Goal: Transaction & Acquisition: Purchase product/service

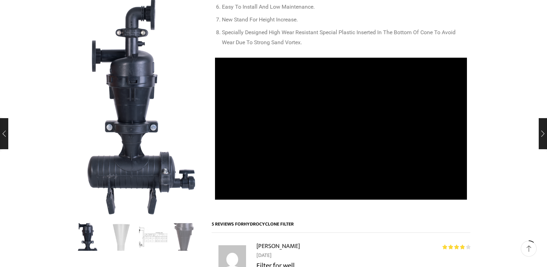
scroll to position [322, 0]
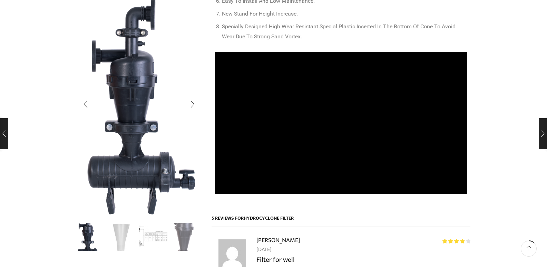
click at [152, 234] on img "3 / 4" at bounding box center [153, 236] width 29 height 29
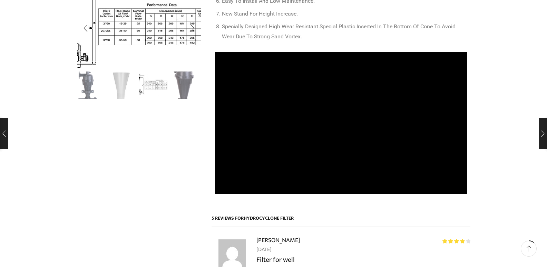
click at [145, 30] on img "3 / 4" at bounding box center [136, 25] width 184 height 122
click at [0, 0] on div at bounding box center [0, 0] width 0 height 0
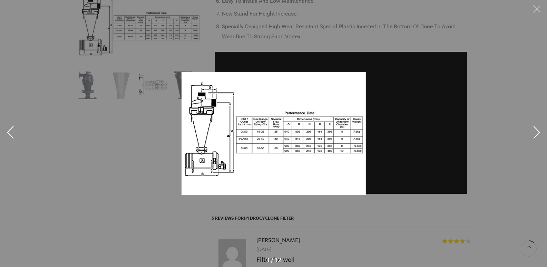
click at [101, 105] on div at bounding box center [273, 133] width 547 height 267
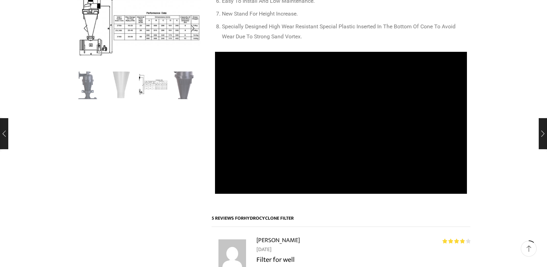
click at [123, 89] on img "2 / 4" at bounding box center [121, 84] width 29 height 29
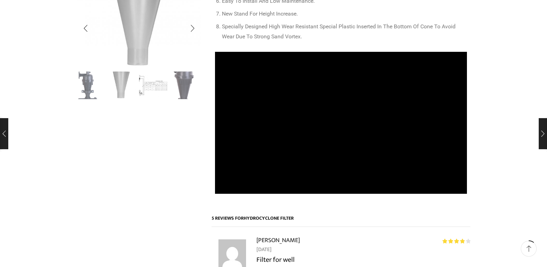
click at [170, 97] on ul at bounding box center [137, 85] width 124 height 28
click at [181, 87] on img "4 / 4" at bounding box center [185, 84] width 29 height 29
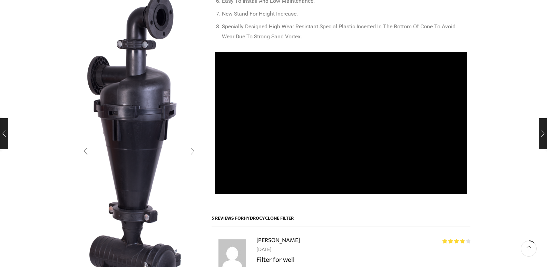
click at [195, 150] on div "Next slide" at bounding box center [192, 151] width 17 height 17
click at [195, 149] on div "Next slide" at bounding box center [192, 151] width 17 height 17
click at [192, 150] on div "Next slide" at bounding box center [192, 151] width 17 height 17
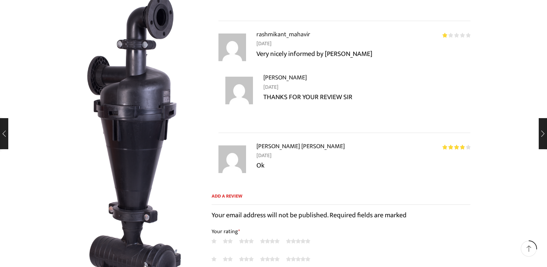
scroll to position [787, 0]
